Goal: Navigation & Orientation: Find specific page/section

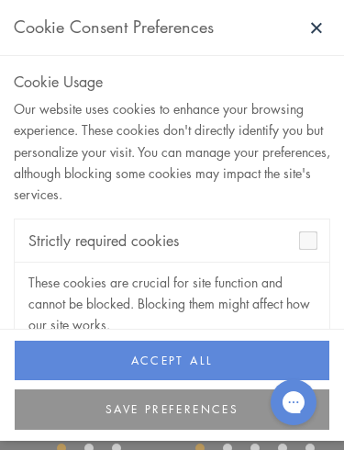
click at [141, 404] on button "SAVE PREFERENCES" at bounding box center [172, 409] width 315 height 40
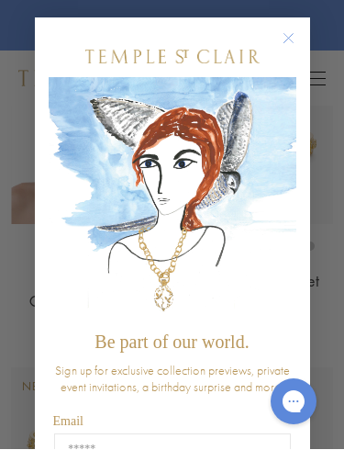
scroll to position [202, 0]
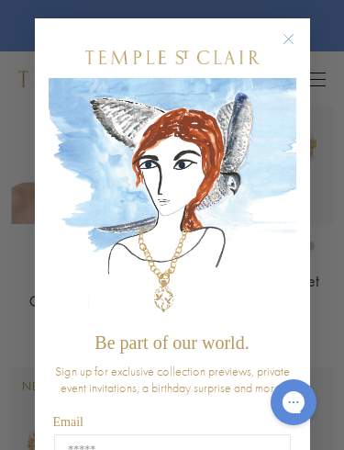
click at [280, 19] on form "Be part of our world. Sign up for exclusive collection previews, private event …" at bounding box center [172, 344] width 275 height 653
click at [277, 29] on icon "Close dialog" at bounding box center [288, 39] width 23 height 23
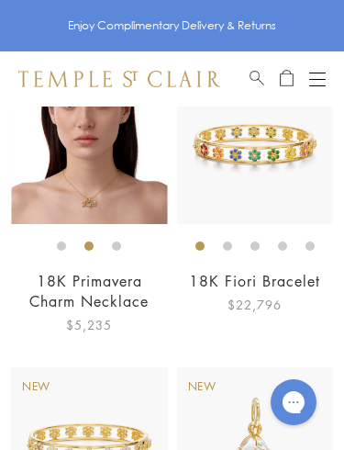
click at [168, 315] on div "New 18K Fiori Bracelet $22,796" at bounding box center [251, 201] width 166 height 267
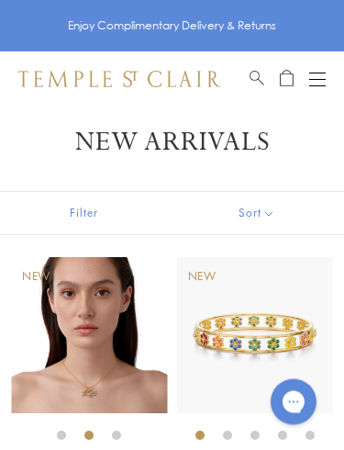
scroll to position [0, 0]
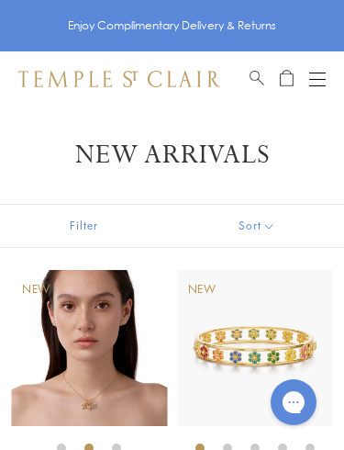
click at [251, 213] on button "Sort" at bounding box center [257, 226] width 176 height 42
click at [241, 222] on button "Sort" at bounding box center [257, 226] width 176 height 42
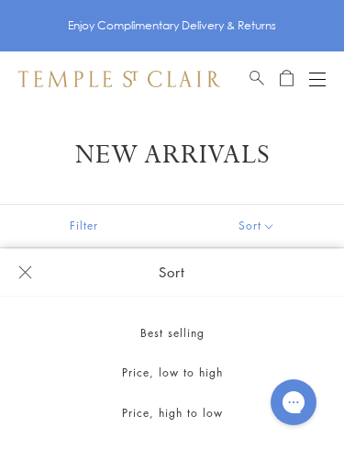
click at [151, 401] on button "Price, high to low" at bounding box center [172, 413] width 344 height 40
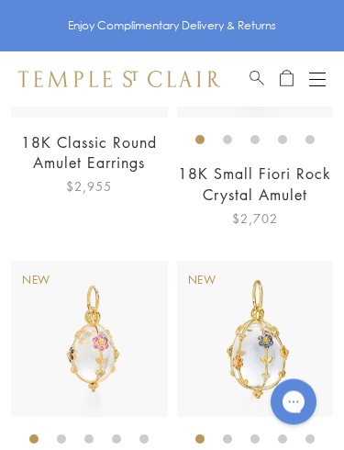
scroll to position [4835, 0]
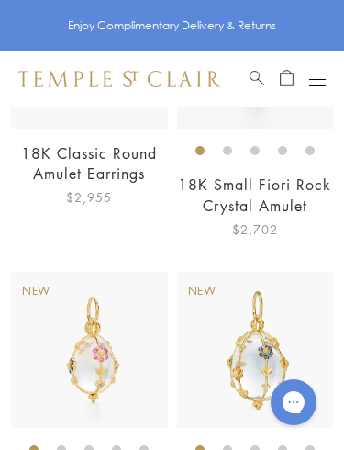
click at [310, 76] on button "Open navigation" at bounding box center [317, 79] width 17 height 22
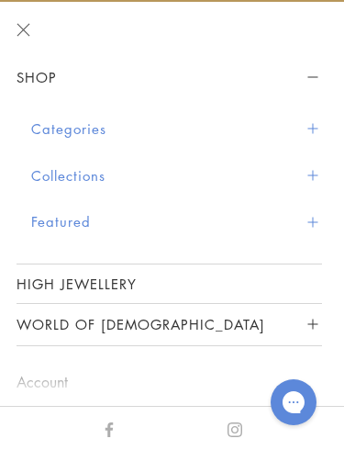
click at [71, 122] on button "Categories" at bounding box center [176, 129] width 291 height 47
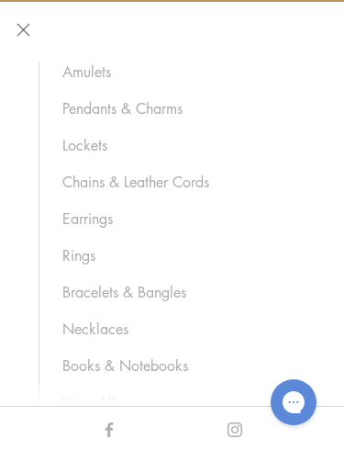
scroll to position [113, 0]
click at [95, 331] on link "Necklaces" at bounding box center [182, 328] width 241 height 20
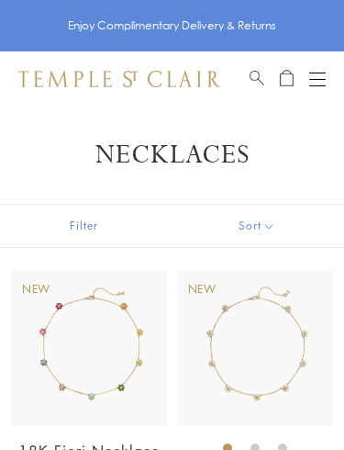
click at [261, 231] on button "Sort" at bounding box center [257, 226] width 176 height 42
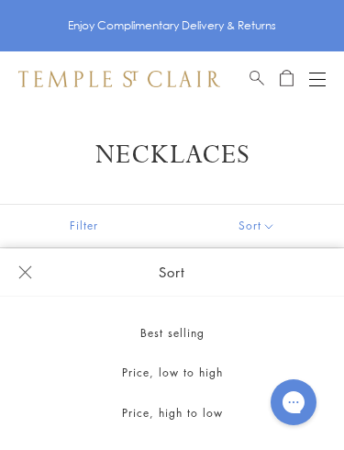
click at [152, 415] on button "Price, high to low" at bounding box center [172, 413] width 344 height 40
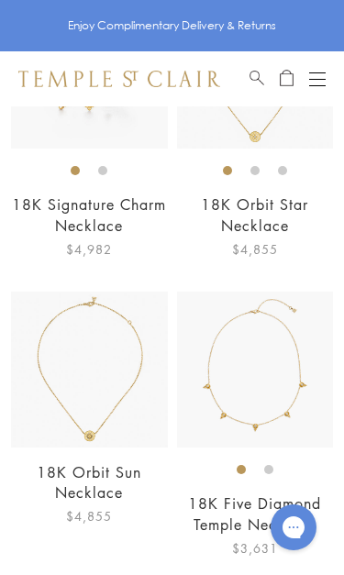
scroll to position [6713, 0]
